Goal: Obtain resource: Download file/media

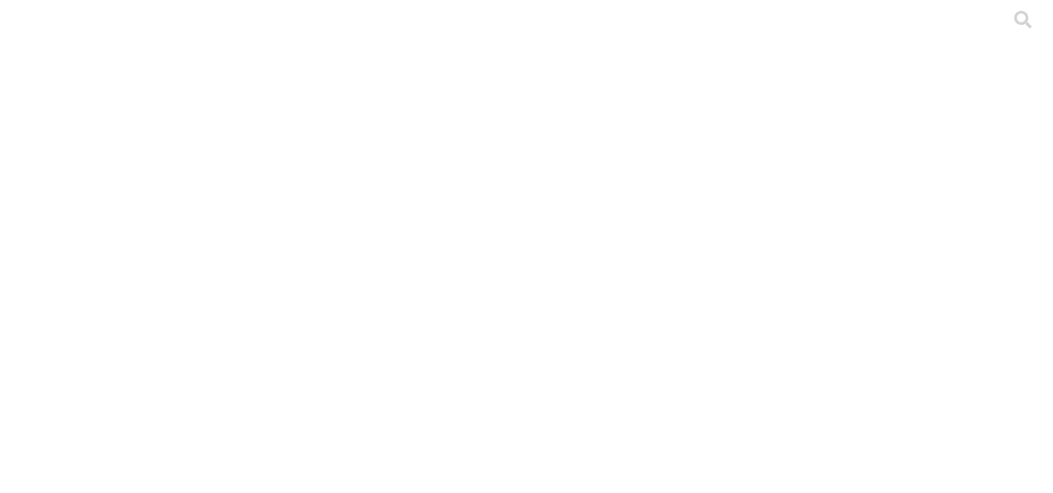
type input "elgua"
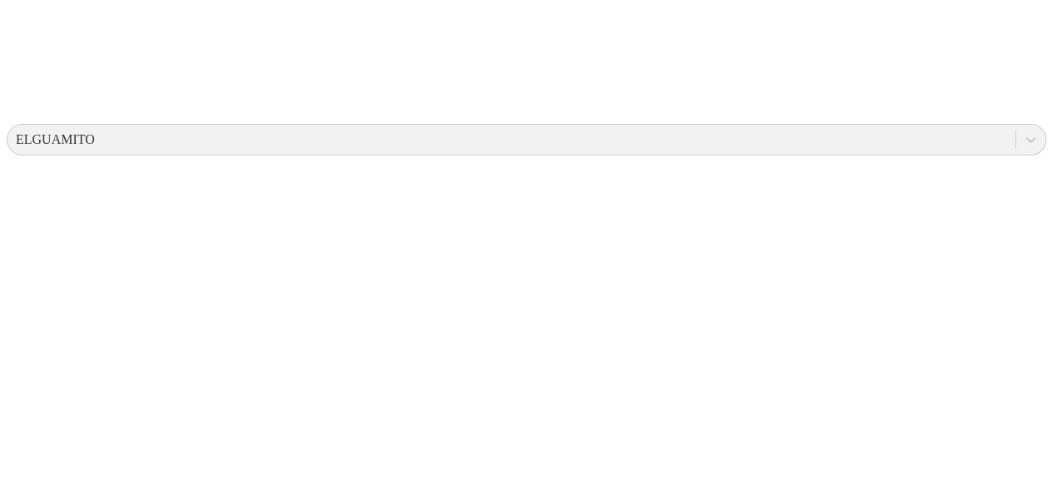
scroll to position [538, 0]
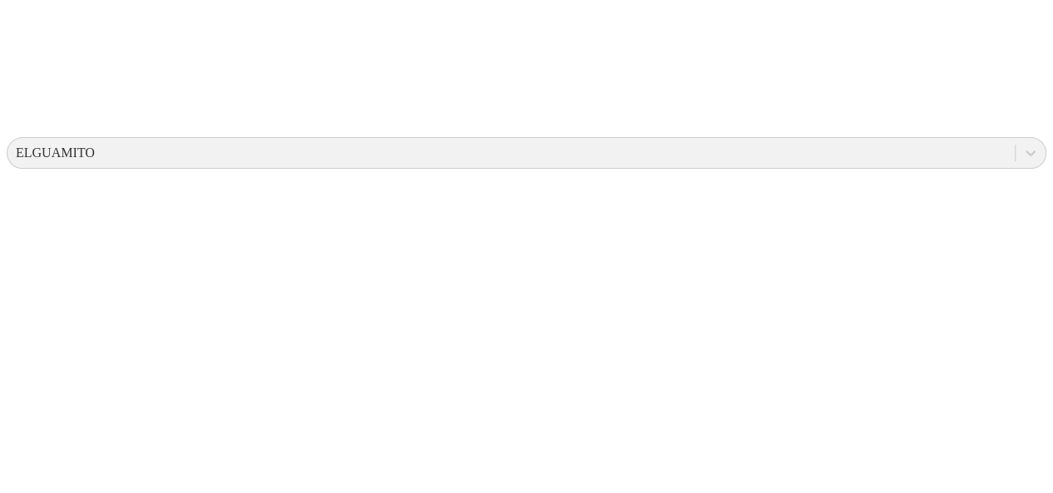
drag, startPoint x: 346, startPoint y: 275, endPoint x: 176, endPoint y: 270, distance: 169.8
copy link "Chocoita LOTE 641.xlsx"
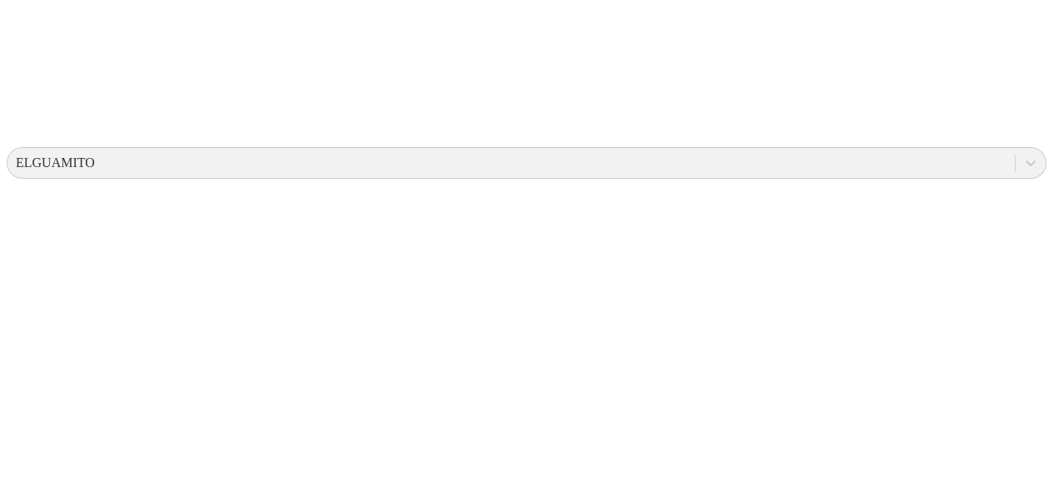
scroll to position [529, 0]
drag, startPoint x: 327, startPoint y: 327, endPoint x: 176, endPoint y: 335, distance: 150.8
copy link "Chocoita LOTE 642.xlsx"
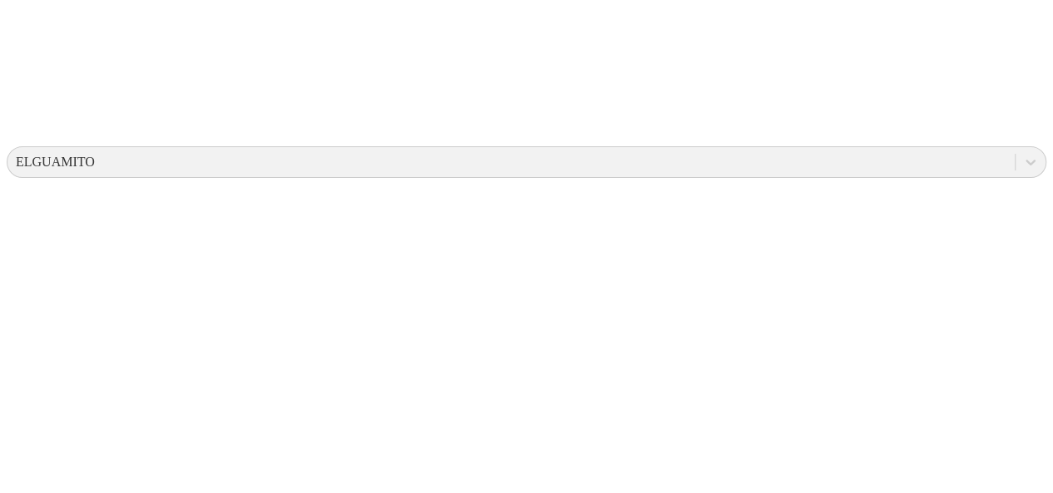
drag, startPoint x: 315, startPoint y: 270, endPoint x: 226, endPoint y: 284, distance: 89.2
drag, startPoint x: 317, startPoint y: 278, endPoint x: 215, endPoint y: 275, distance: 102.4
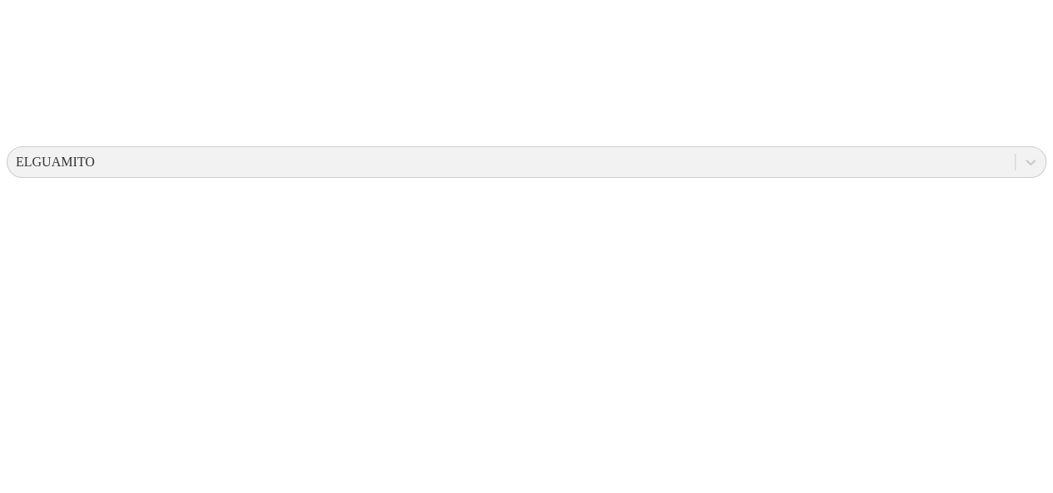
drag, startPoint x: 321, startPoint y: 271, endPoint x: 173, endPoint y: 275, distance: 148.2
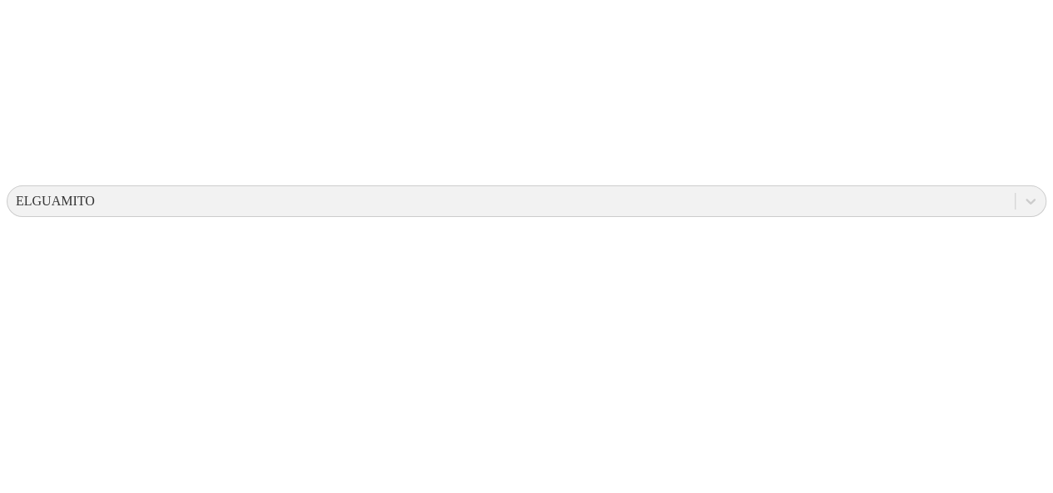
scroll to position [483, 0]
drag, startPoint x: 339, startPoint y: 270, endPoint x: 176, endPoint y: 276, distance: 162.4
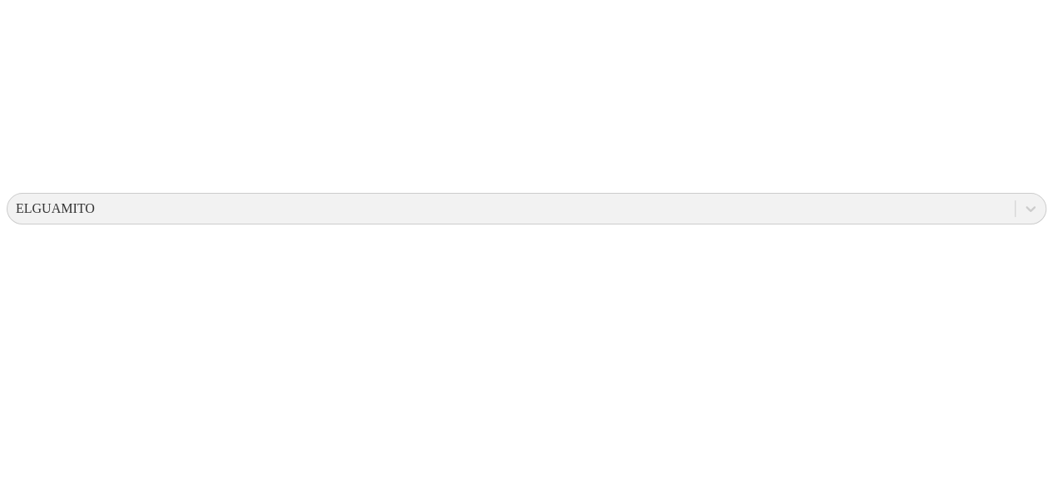
copy link "Chocoita LOTE 640.xlsx"
drag, startPoint x: 338, startPoint y: 197, endPoint x: 172, endPoint y: 212, distance: 166.3
copy link "Chocoita LOTE 629.xlsx"
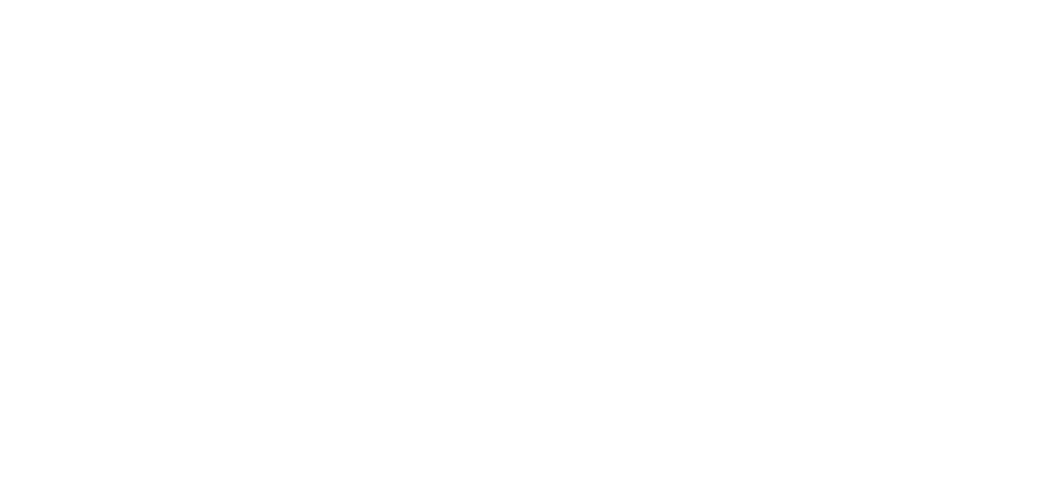
scroll to position [1, 0]
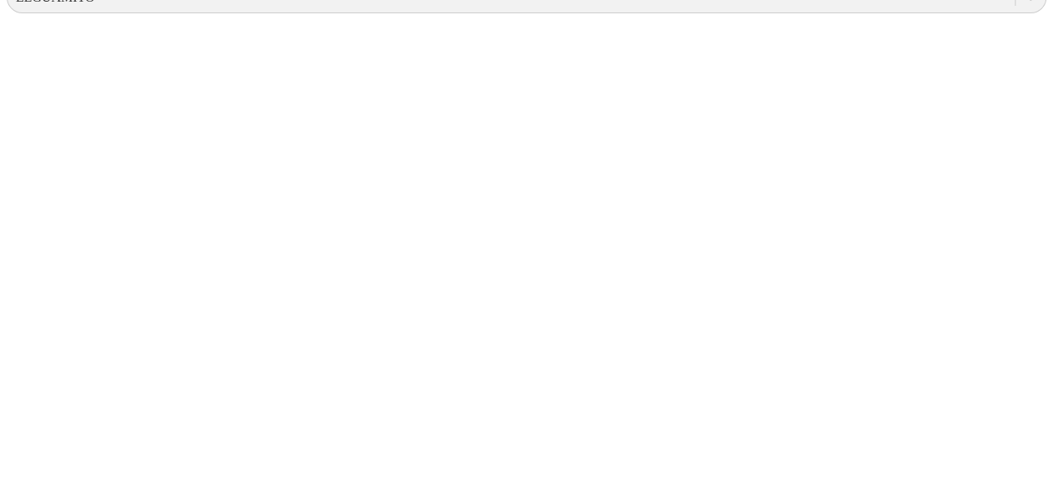
scroll to position [695, 0]
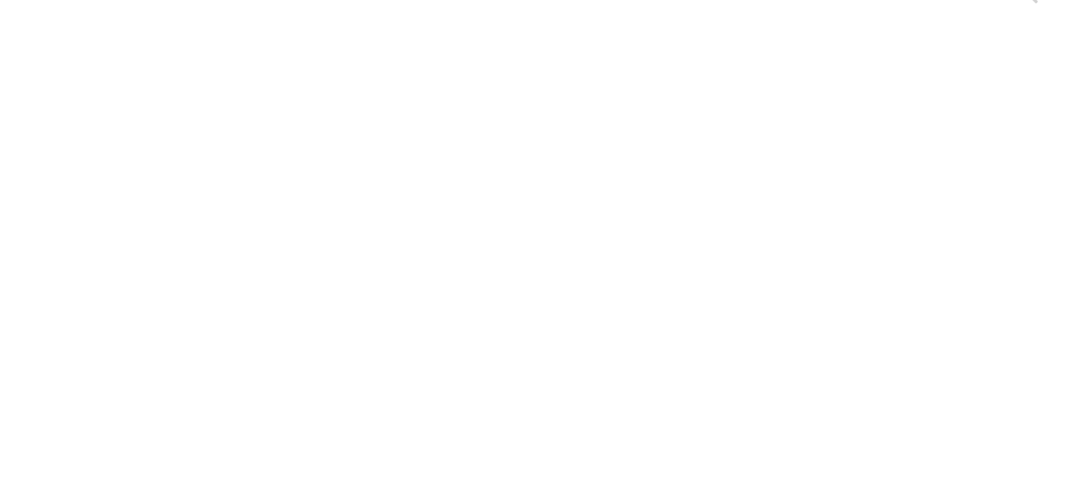
scroll to position [0, 0]
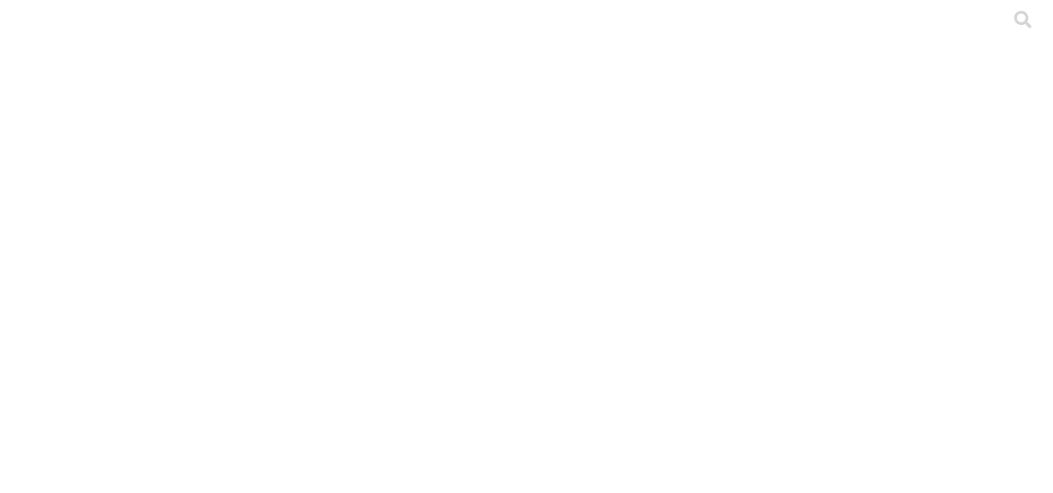
type input "cyf"
click at [679, 22] on div at bounding box center [533, 246] width 1053 height 493
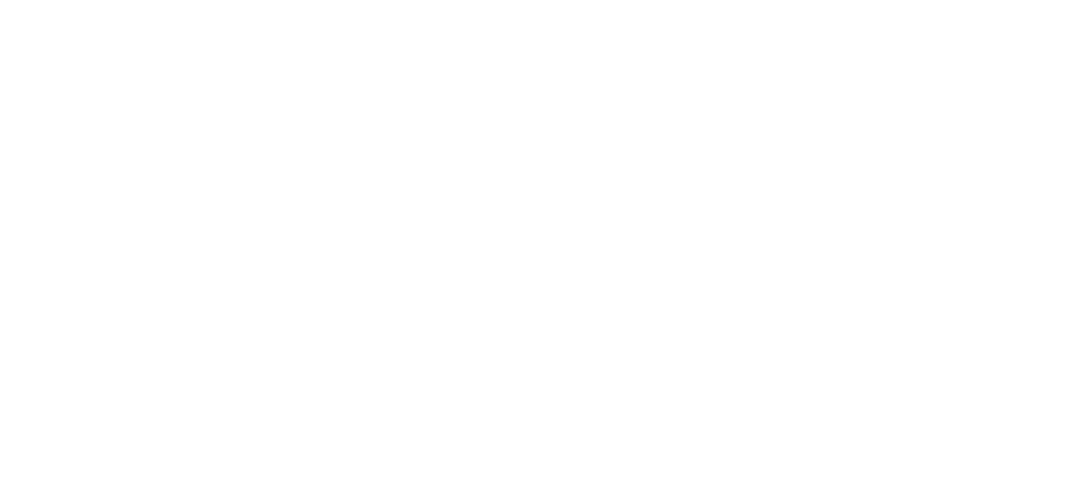
type input "cyf"
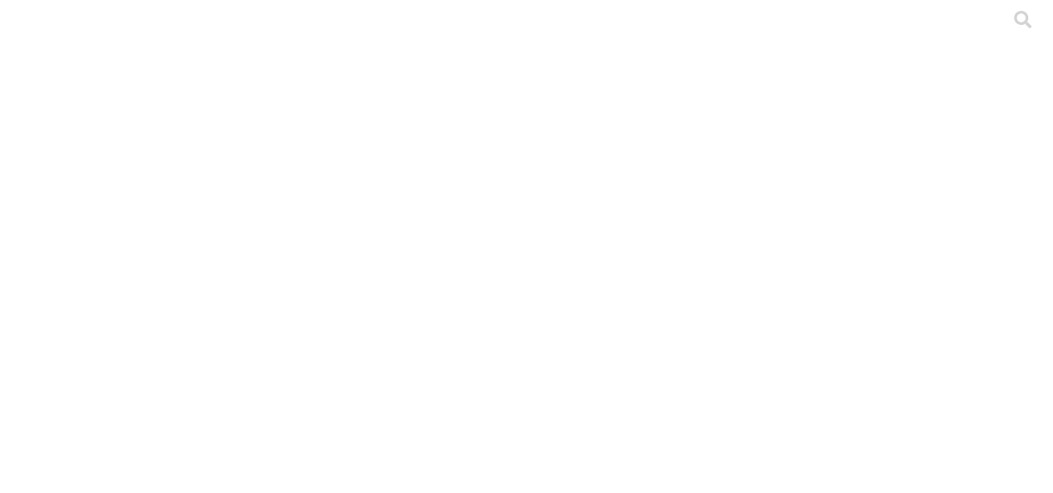
drag, startPoint x: 358, startPoint y: 221, endPoint x: 175, endPoint y: 217, distance: 183.1
copy link "DCA Sierra Morena 1113.xlsx"
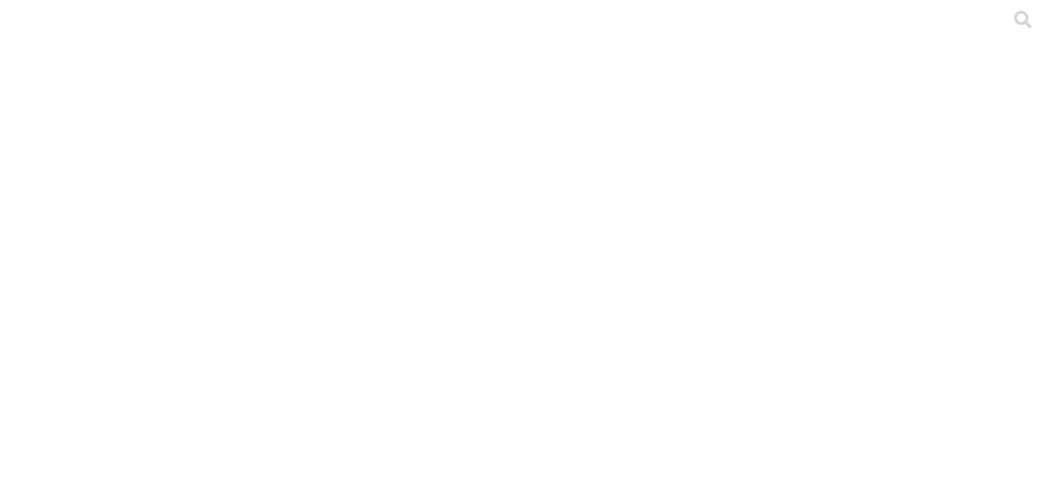
type input "lesc"
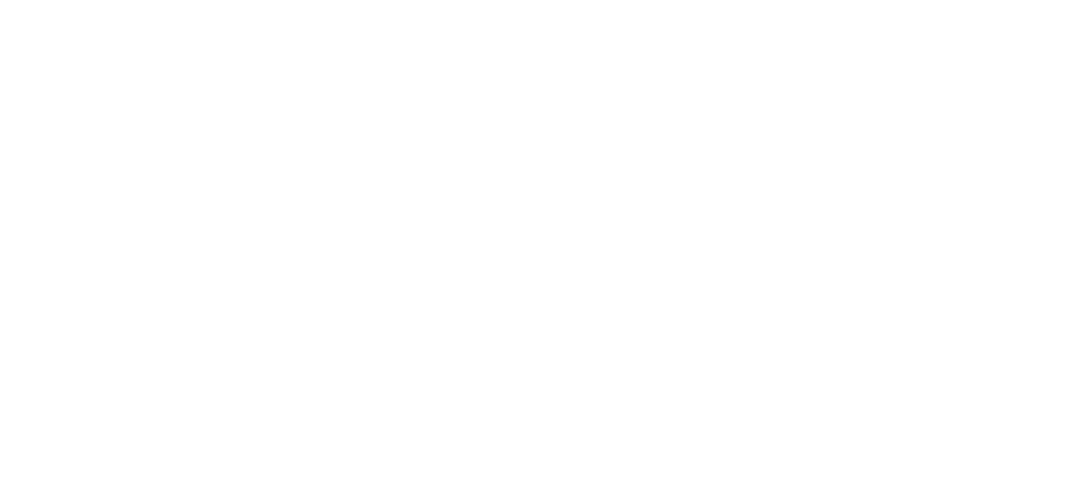
drag, startPoint x: 563, startPoint y: 132, endPoint x: 242, endPoint y: 135, distance: 321.2
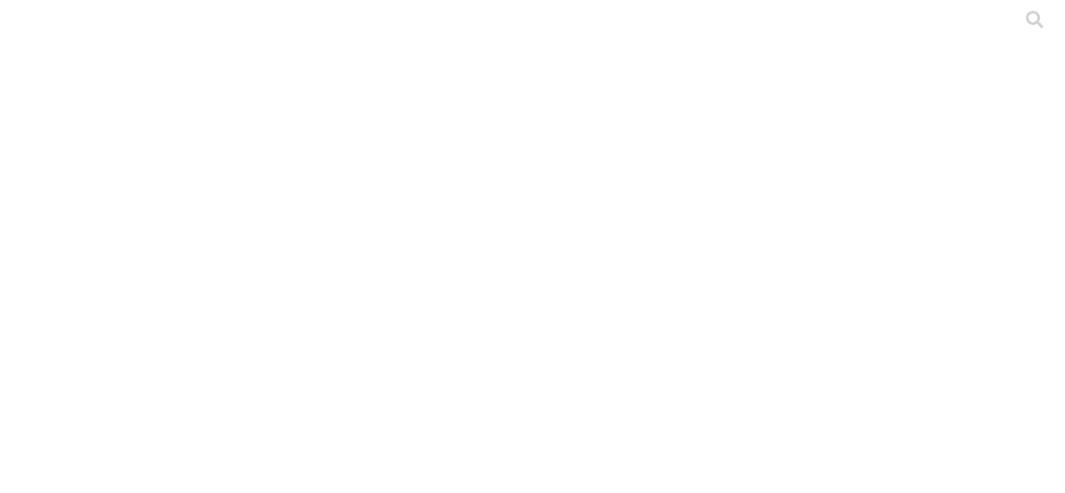
copy div "ETL PRODUCCION ACTUAL"
